Goal: Information Seeking & Learning: Learn about a topic

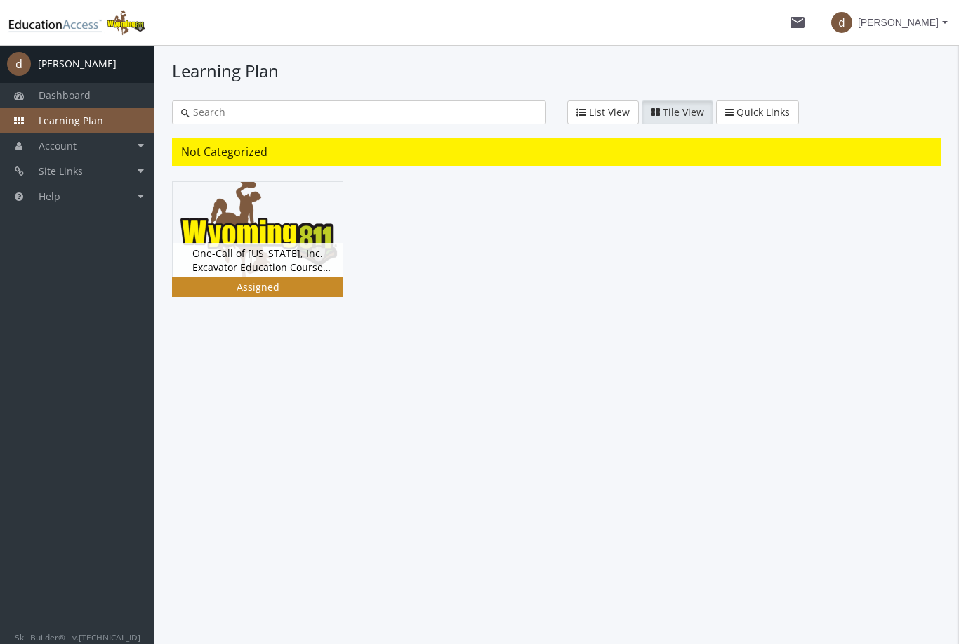
click at [245, 261] on div "One-Call of [US_STATE], Inc. Excavator Education Course Version 5.0 Status Grou…" at bounding box center [258, 260] width 170 height 34
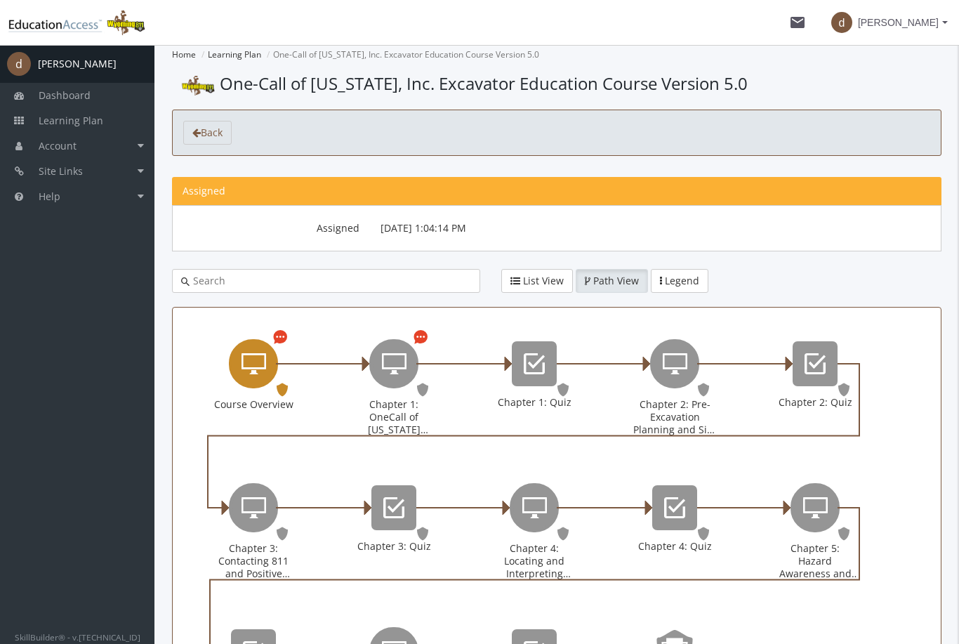
click at [259, 354] on icon "Course Overview" at bounding box center [254, 364] width 25 height 28
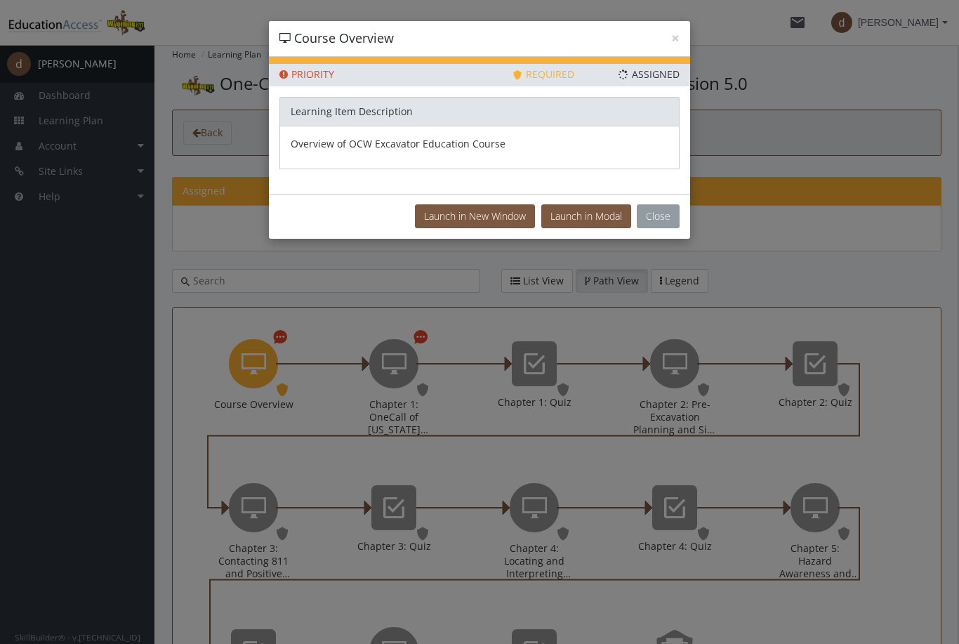
click at [671, 224] on button "Close" at bounding box center [658, 216] width 43 height 24
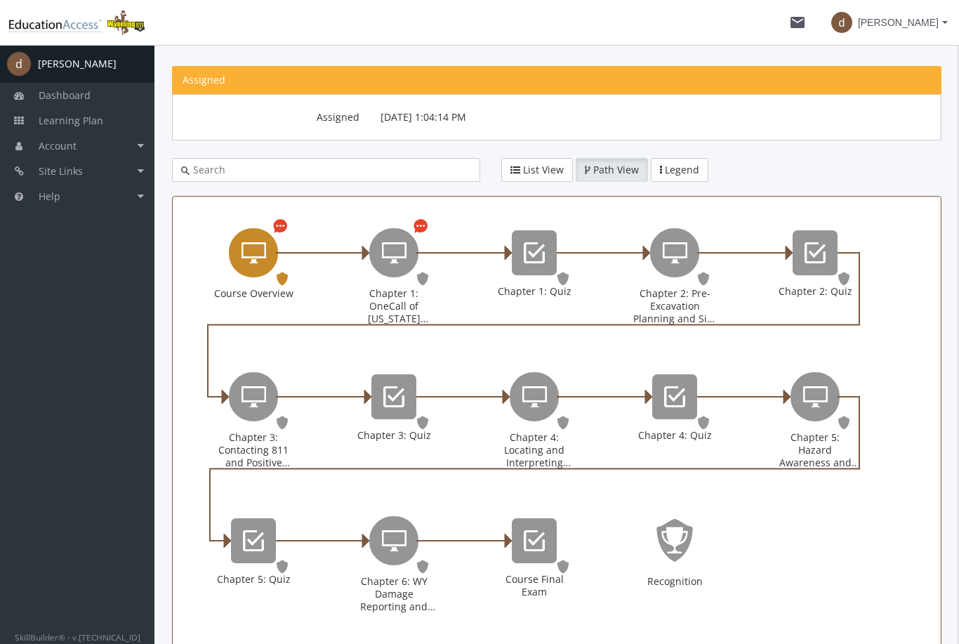
scroll to position [66, 0]
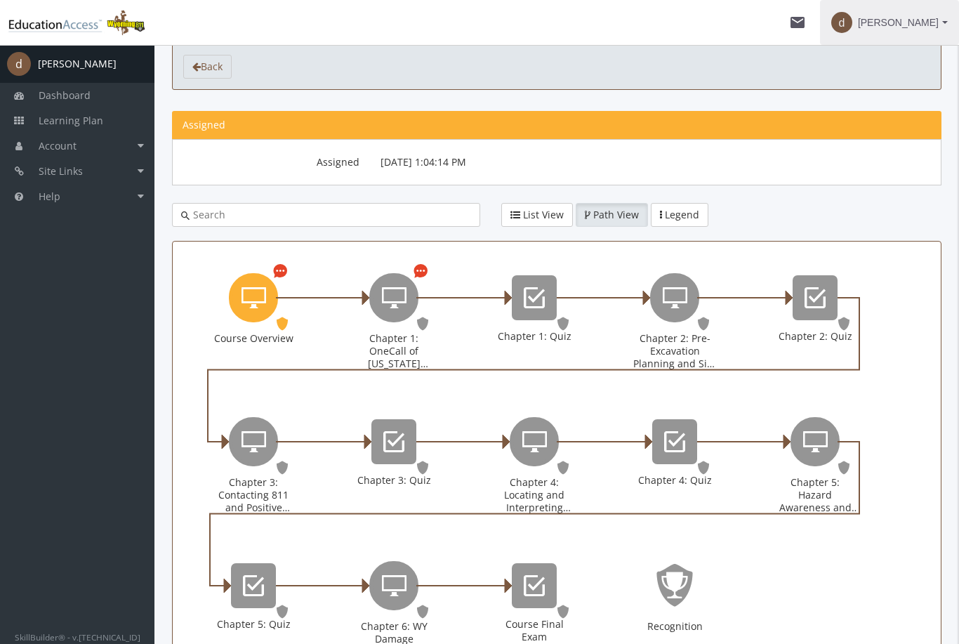
click at [951, 25] on button "d [PERSON_NAME]" at bounding box center [889, 22] width 139 height 45
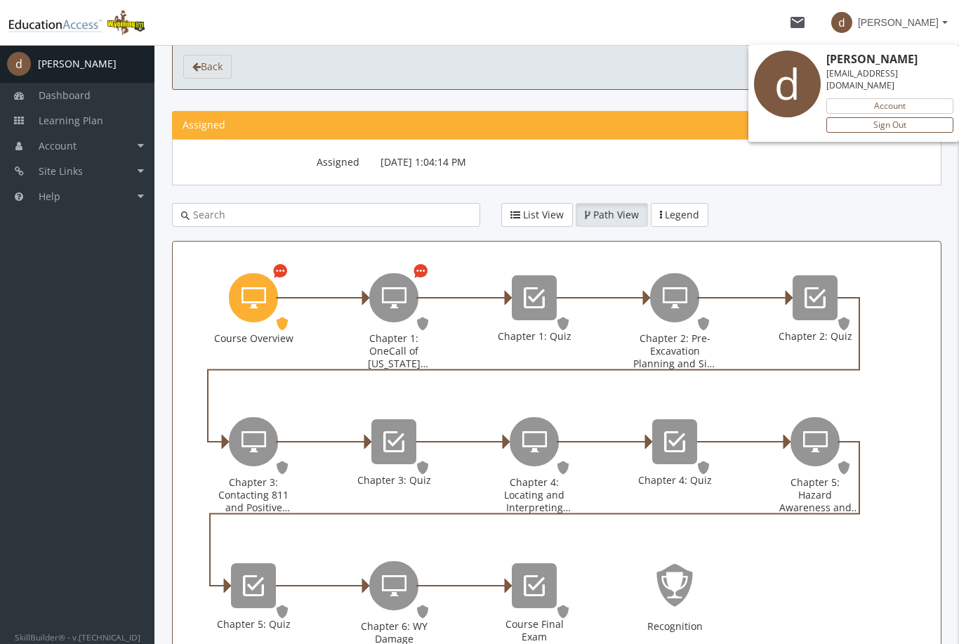
click at [909, 117] on link "Sign Out" at bounding box center [890, 124] width 127 height 15
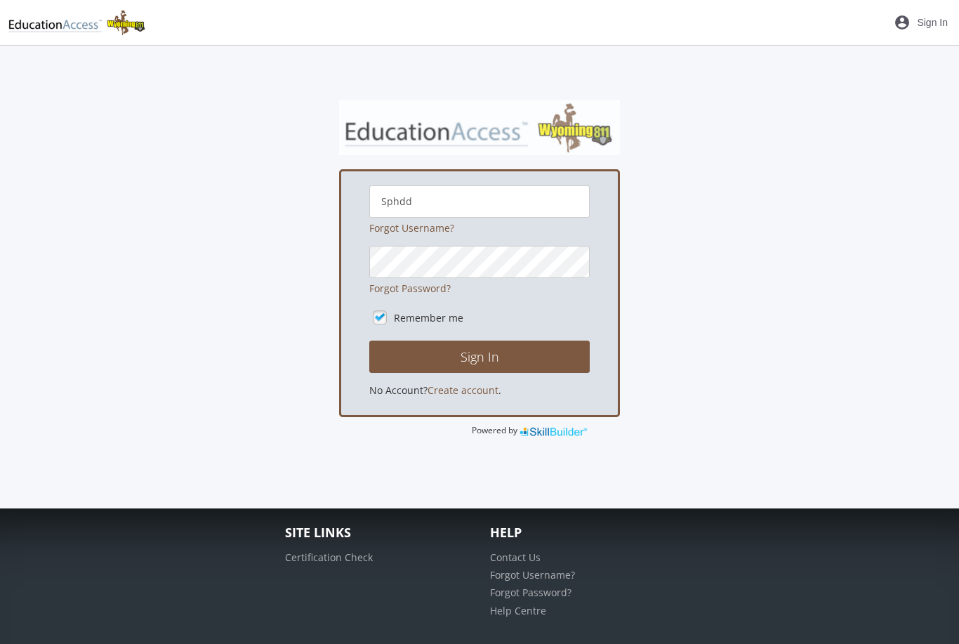
scroll to position [45, 0]
